Goal: Task Accomplishment & Management: Use online tool/utility

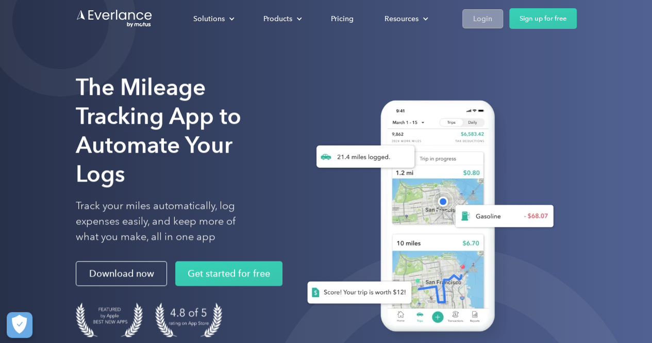
click at [483, 15] on div "Login" at bounding box center [482, 18] width 19 height 13
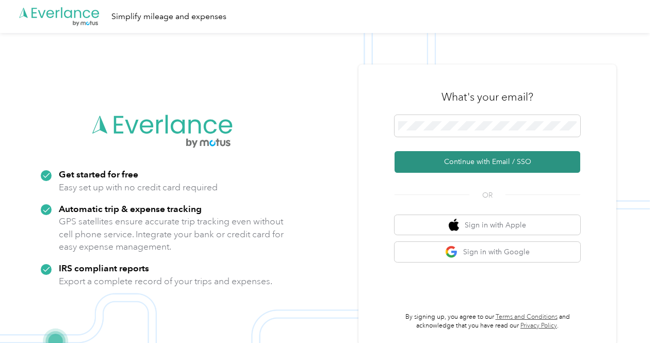
click at [492, 165] on button "Continue with Email / SSO" at bounding box center [487, 162] width 186 height 22
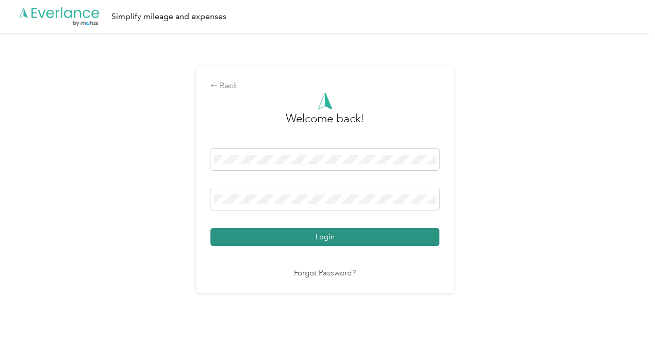
click at [328, 236] on button "Login" at bounding box center [324, 237] width 229 height 18
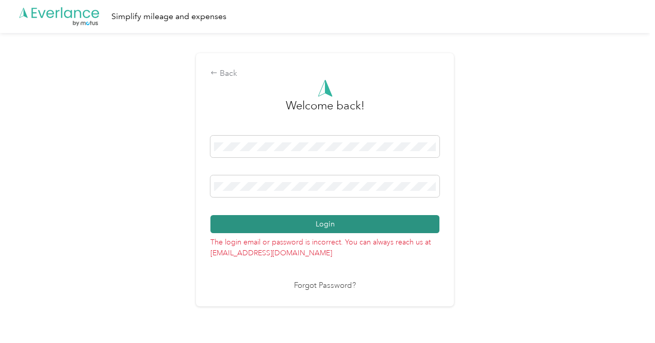
click at [341, 221] on button "Login" at bounding box center [324, 224] width 229 height 18
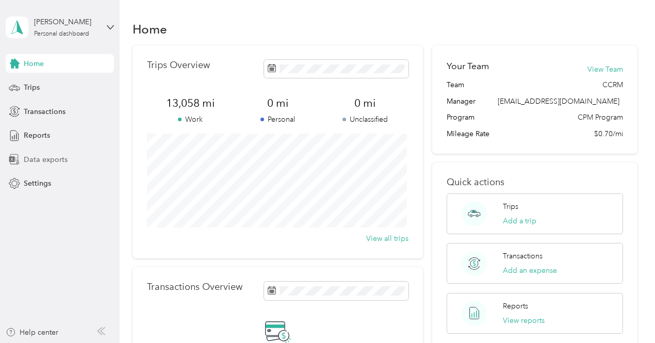
click at [55, 159] on span "Data exports" at bounding box center [46, 159] width 44 height 11
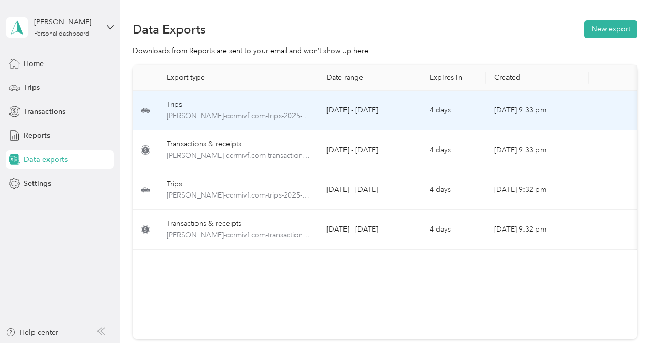
click at [515, 108] on td "Sep 28, 2025, 9:33 pm" at bounding box center [537, 111] width 103 height 40
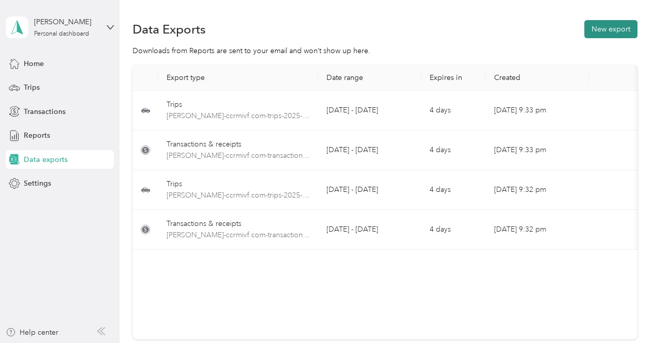
click at [615, 24] on button "New export" at bounding box center [610, 29] width 53 height 18
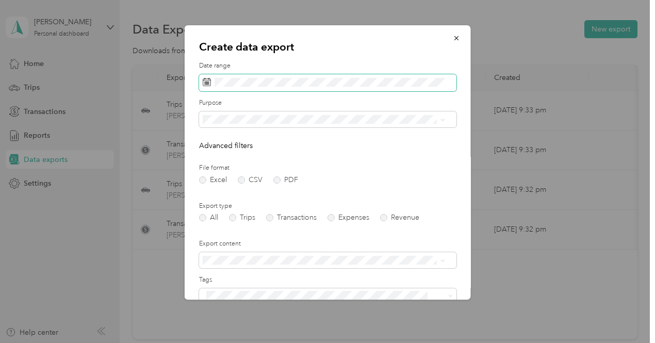
click at [205, 80] on icon at bounding box center [207, 82] width 8 height 8
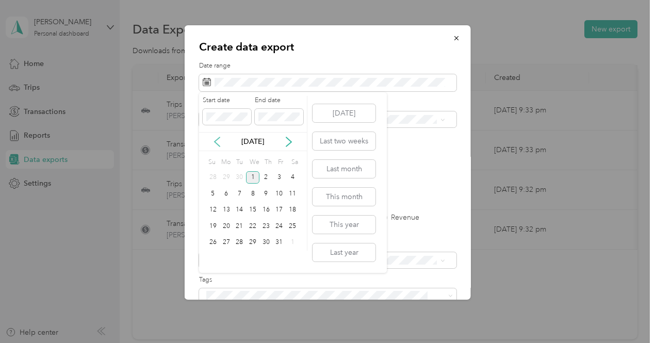
click at [215, 141] on icon at bounding box center [216, 141] width 5 height 9
click at [287, 139] on icon at bounding box center [288, 142] width 10 height 10
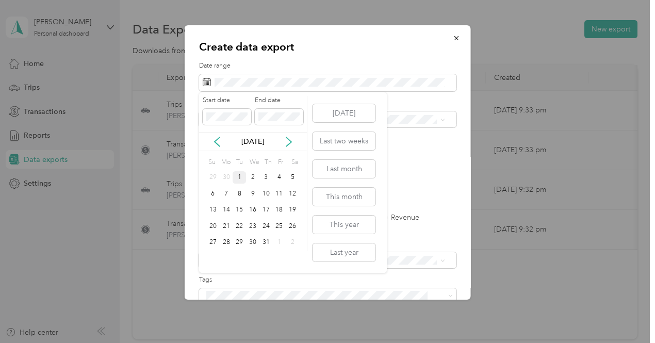
click at [239, 177] on div "1" at bounding box center [238, 177] width 13 height 13
click at [265, 238] on div "31" at bounding box center [265, 242] width 13 height 13
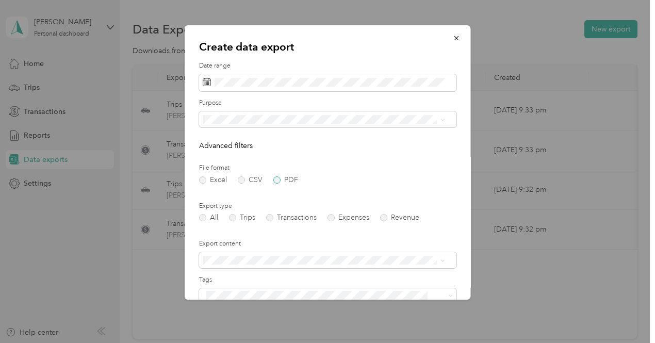
click at [277, 179] on label "PDF" at bounding box center [285, 179] width 25 height 7
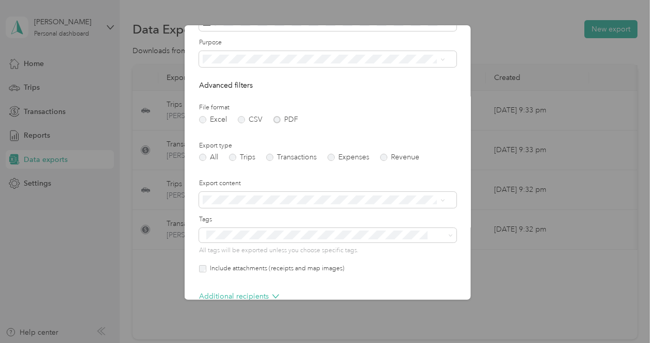
scroll to position [119, 0]
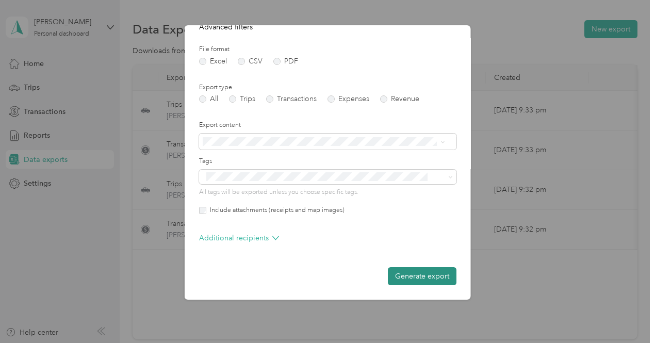
click at [410, 271] on button "Generate export" at bounding box center [422, 276] width 69 height 18
